Goal: Check status: Check status

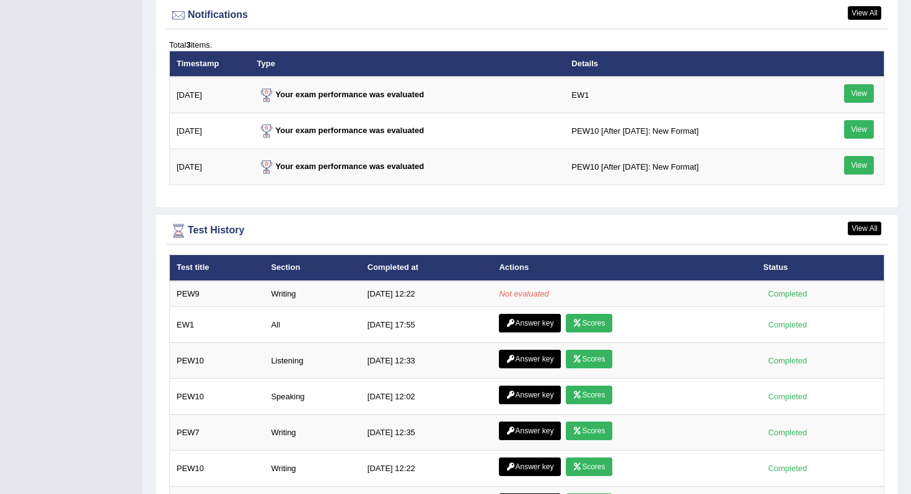
scroll to position [1532, 0]
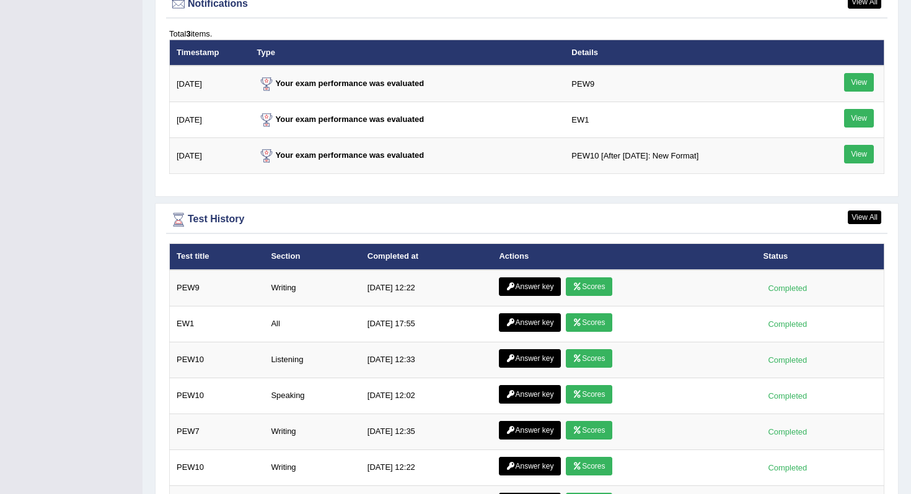
scroll to position [1654, 0]
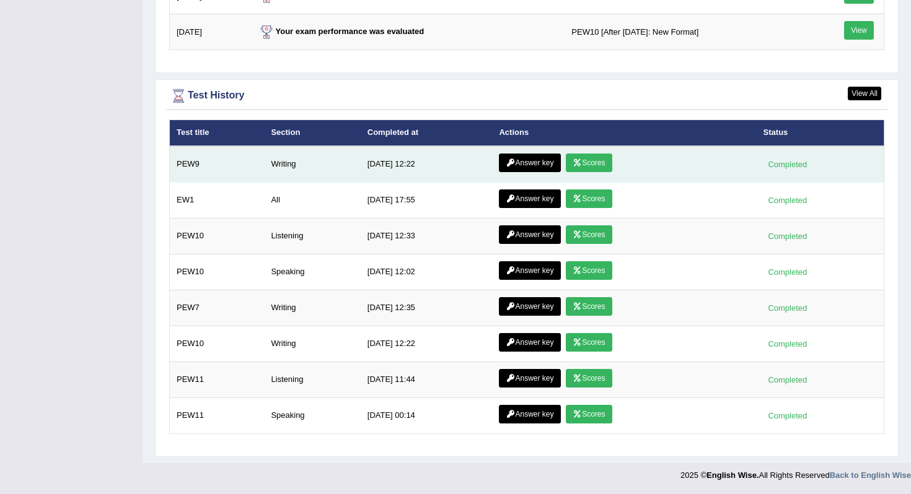
click at [593, 153] on td "Answer key Scores" at bounding box center [624, 164] width 264 height 37
click at [583, 162] on link "Scores" at bounding box center [589, 163] width 46 height 19
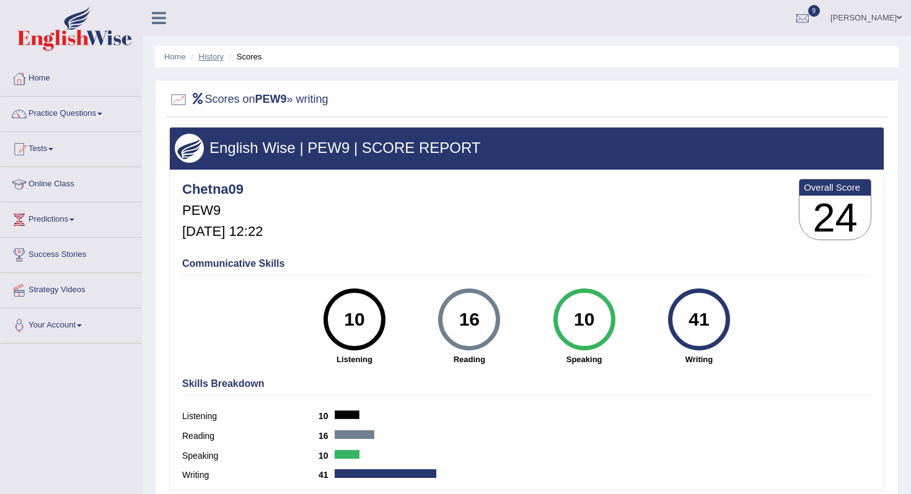
click at [214, 57] on link "History" at bounding box center [211, 56] width 25 height 9
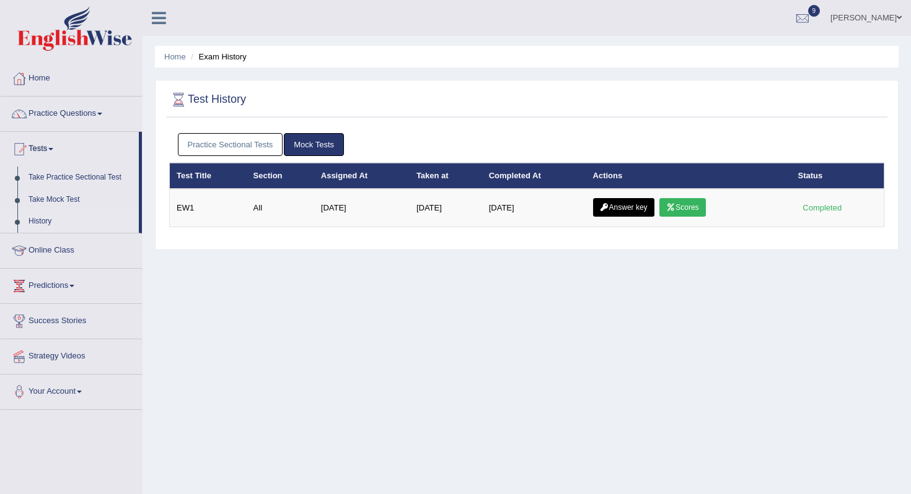
click at [245, 152] on link "Practice Sectional Tests" at bounding box center [230, 144] width 105 height 23
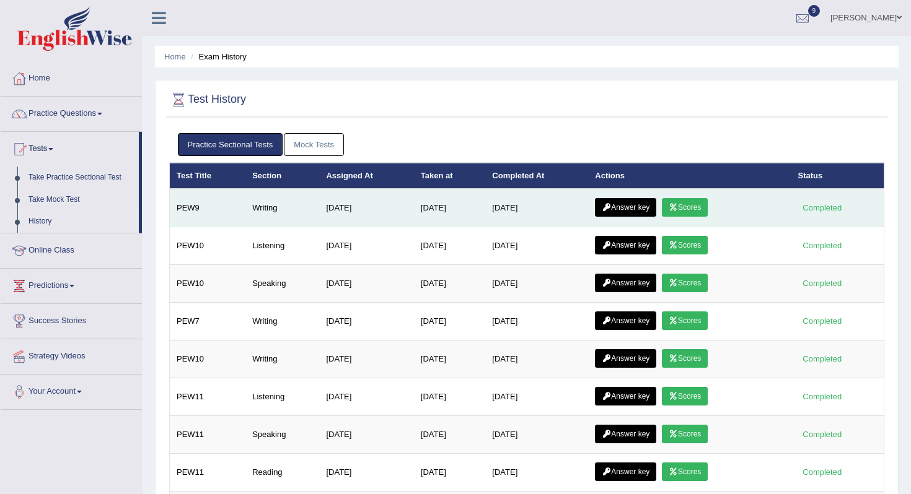
click at [628, 208] on link "Answer key" at bounding box center [625, 207] width 61 height 19
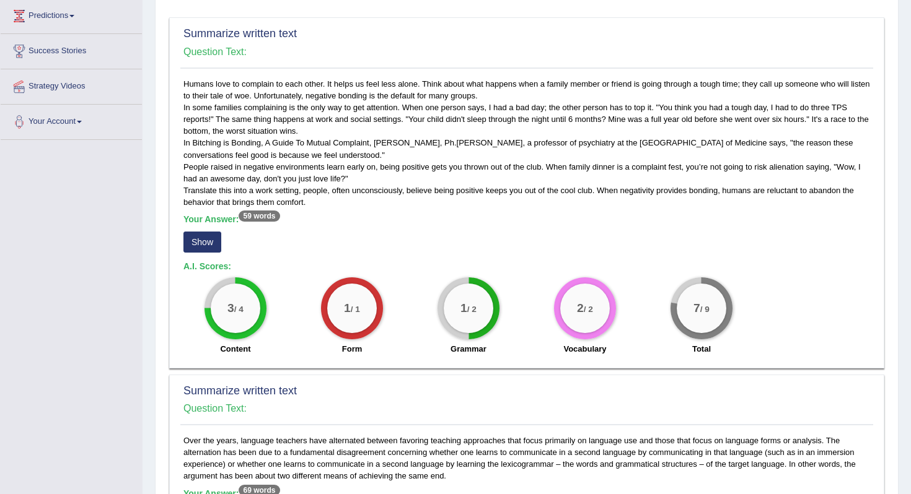
scroll to position [200, 0]
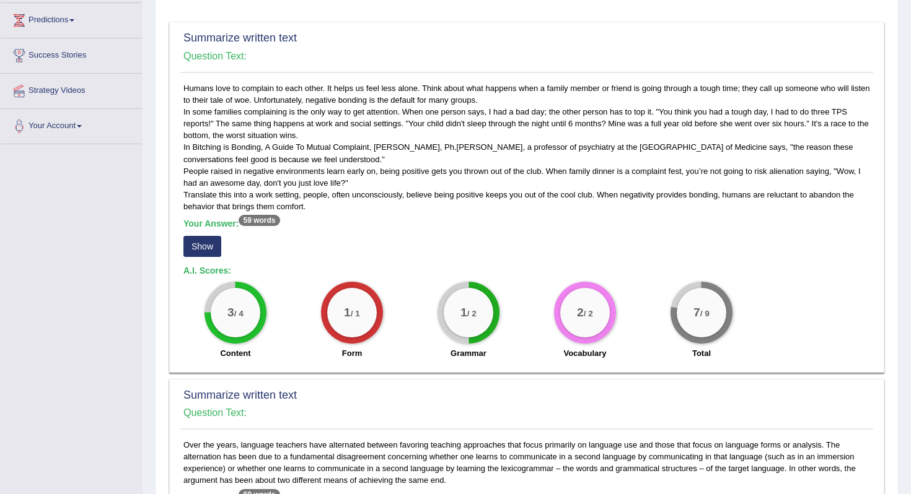
click at [211, 248] on button "Show" at bounding box center [202, 246] width 38 height 21
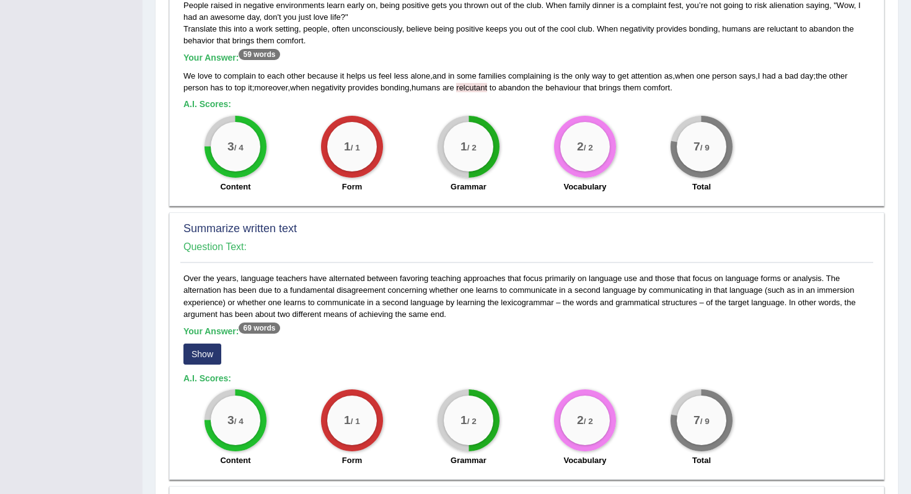
scroll to position [371, 0]
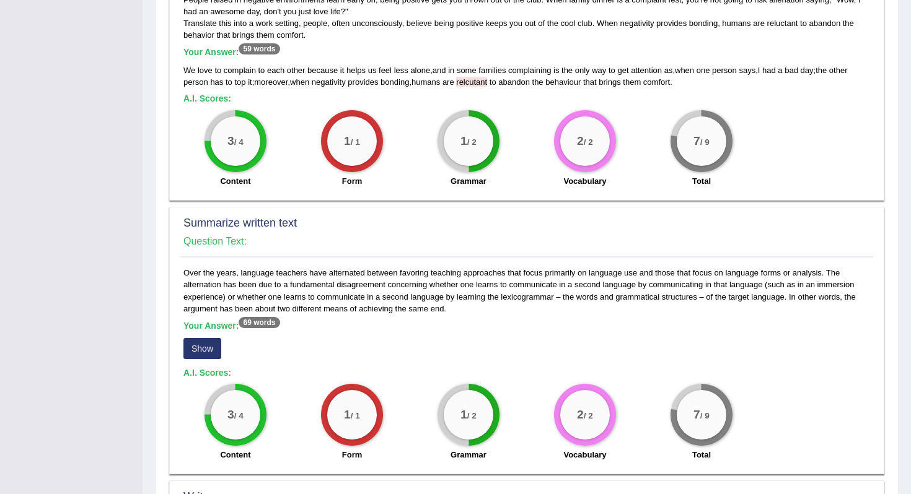
click at [215, 346] on button "Show" at bounding box center [202, 348] width 38 height 21
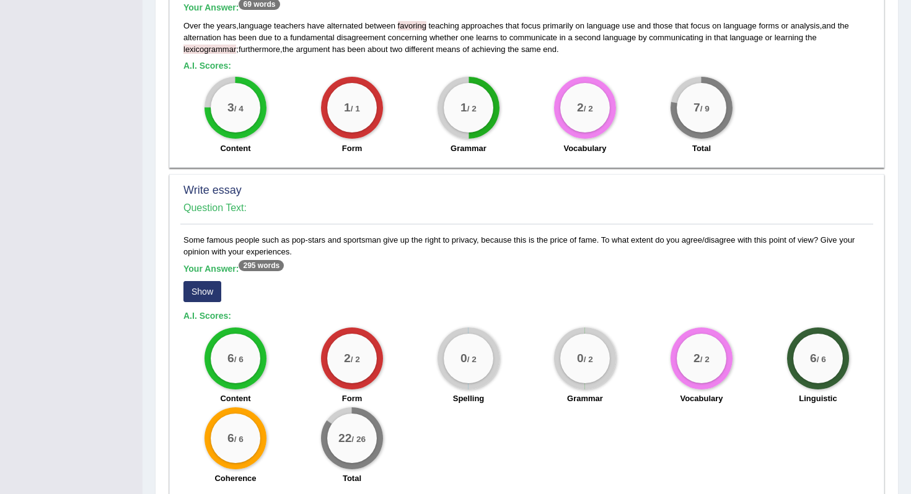
scroll to position [751, 0]
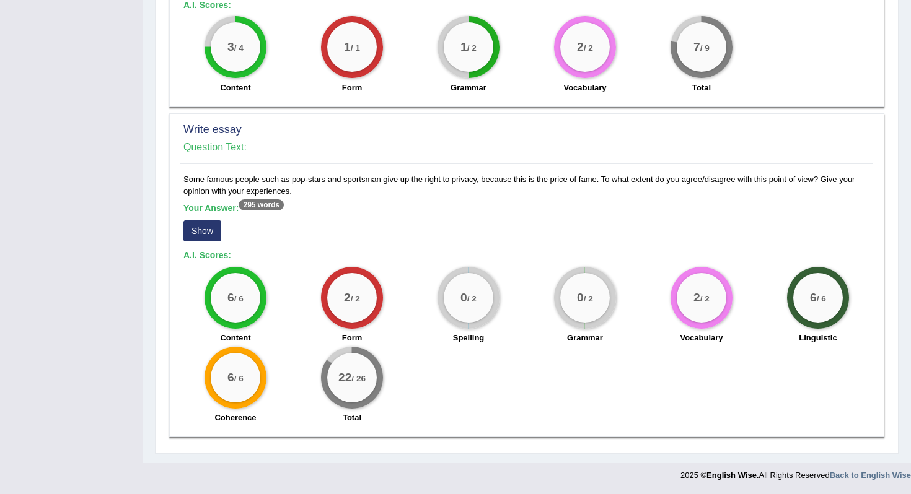
click at [211, 226] on button "Show" at bounding box center [202, 231] width 38 height 21
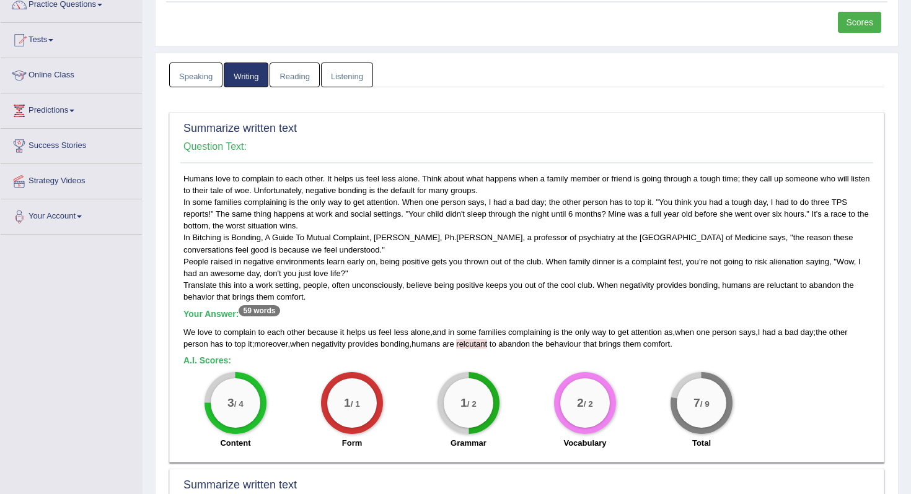
scroll to position [0, 0]
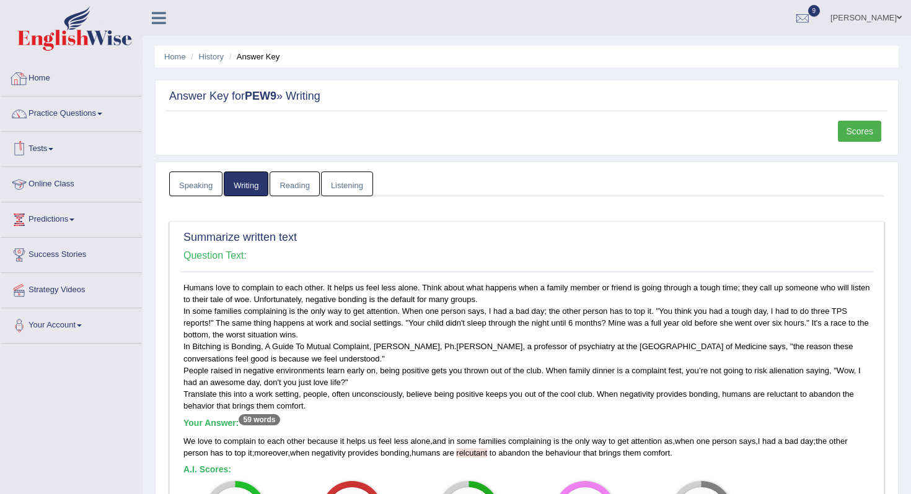
click at [33, 77] on link "Home" at bounding box center [71, 76] width 141 height 31
